Goal: Information Seeking & Learning: Learn about a topic

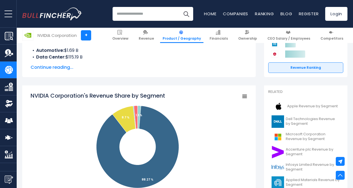
scroll to position [108, 0]
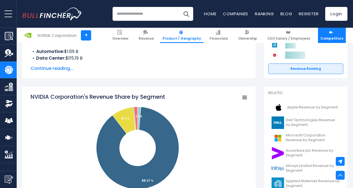
click at [320, 35] on link "Competitors" at bounding box center [332, 35] width 28 height 15
click at [334, 39] on span "Competitors" at bounding box center [331, 38] width 23 height 4
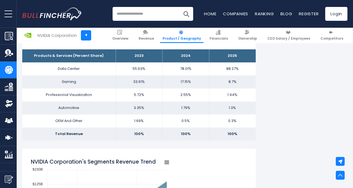
scroll to position [388, 0]
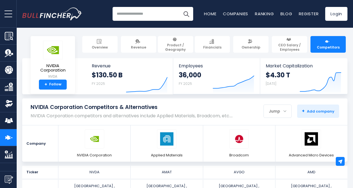
click at [282, 110] on div "Jump" at bounding box center [277, 112] width 27 height 12
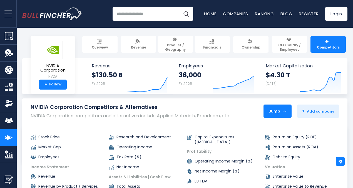
click at [282, 110] on div "Jump" at bounding box center [277, 112] width 27 height 12
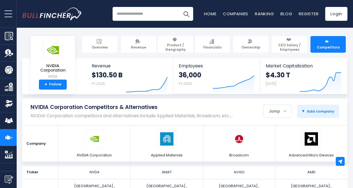
click at [7, 11] on button "open menu" at bounding box center [8, 13] width 17 height 27
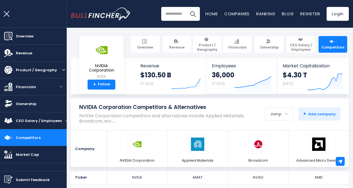
click at [60, 69] on button "open menu" at bounding box center [63, 70] width 6 height 17
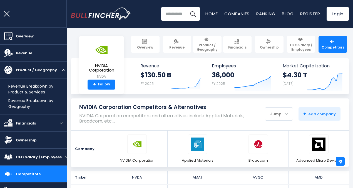
click at [62, 69] on img "open menu" at bounding box center [63, 70] width 3 height 2
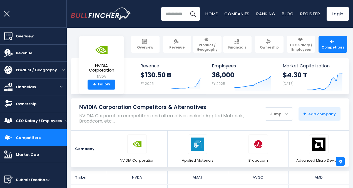
click at [59, 84] on button "open menu" at bounding box center [61, 87] width 11 height 17
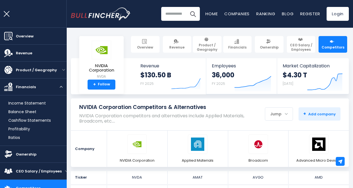
click at [59, 84] on button "open menu" at bounding box center [61, 87] width 11 height 17
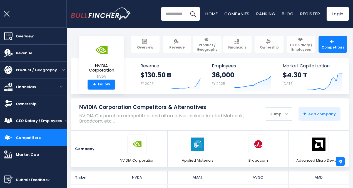
click at [7, 10] on button "open menu" at bounding box center [8, 13] width 17 height 27
